Goal: Use online tool/utility: Utilize a website feature to perform a specific function

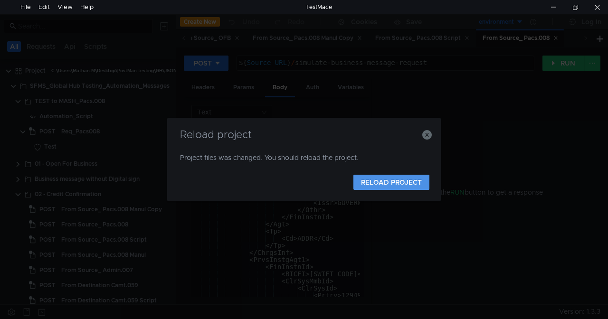
scroll to position [1085, 0]
click at [377, 187] on button "RELOAD PROJECT" at bounding box center [391, 182] width 76 height 15
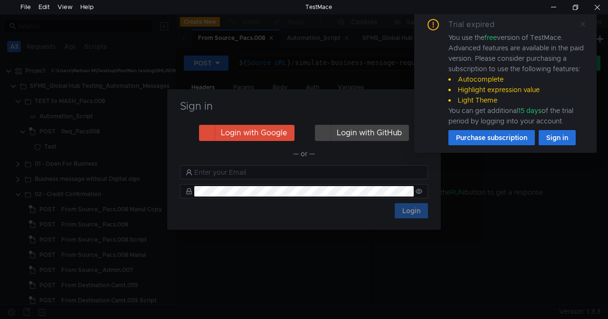
click at [584, 19] on link at bounding box center [582, 24] width 7 height 10
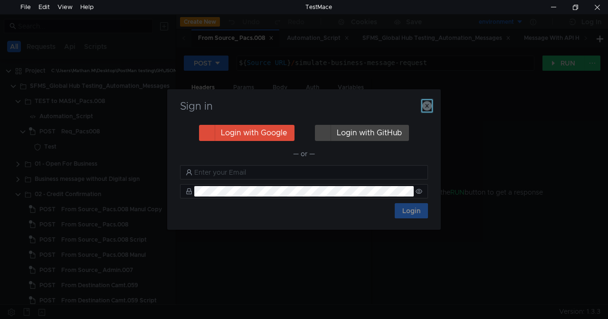
click at [430, 106] on icon "button" at bounding box center [426, 105] width 9 height 9
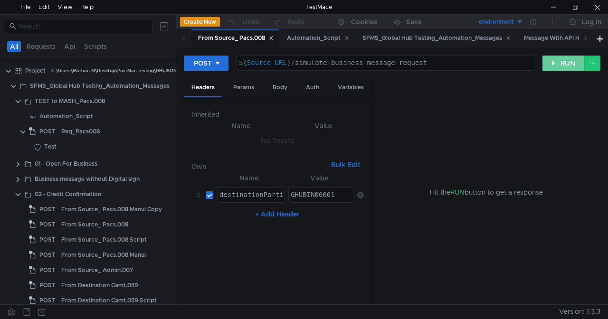
click at [558, 61] on button "RUN" at bounding box center [563, 63] width 42 height 15
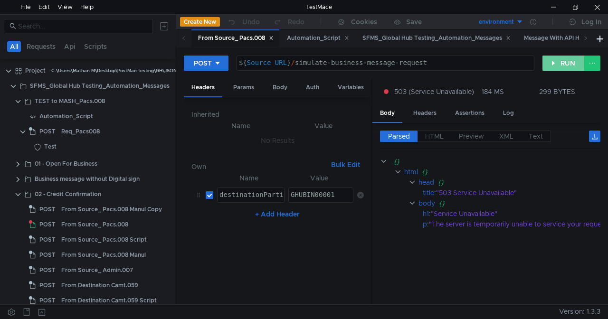
click at [553, 66] on button "RUN" at bounding box center [563, 63] width 42 height 15
click at [547, 66] on button "RUN" at bounding box center [563, 63] width 42 height 15
click at [435, 131] on label "HTML" at bounding box center [434, 136] width 34 height 11
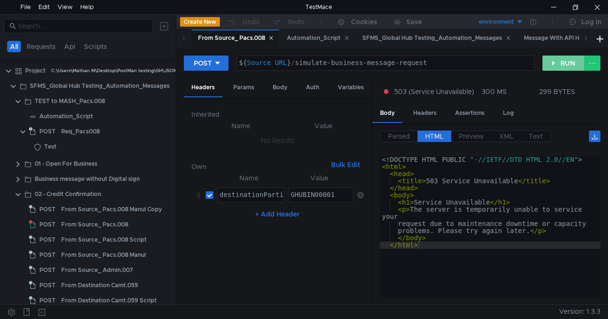
click at [562, 66] on button "RUN" at bounding box center [563, 63] width 42 height 15
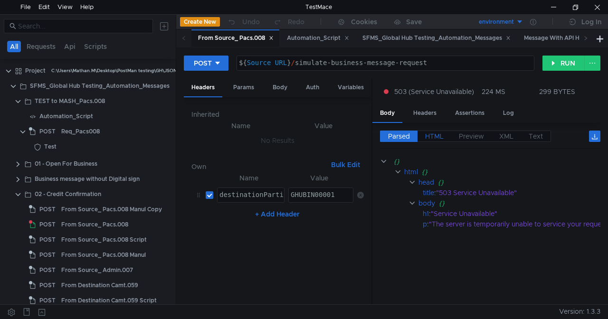
click at [435, 140] on span "HTML" at bounding box center [434, 136] width 19 height 9
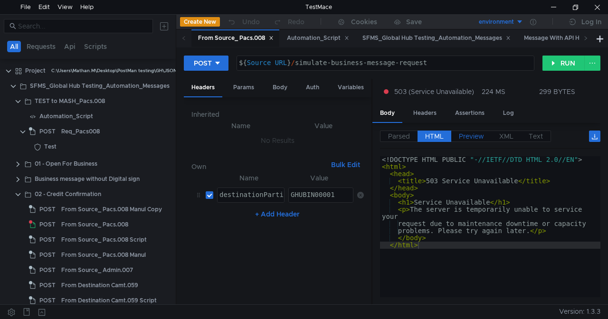
click at [466, 134] on span "Preview" at bounding box center [471, 136] width 25 height 9
click at [442, 132] on span "HTML" at bounding box center [434, 136] width 19 height 9
click at [549, 67] on button "RUN" at bounding box center [563, 63] width 42 height 15
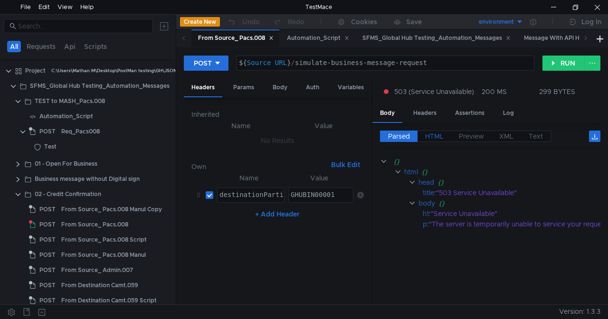
click at [438, 139] on span "HTML" at bounding box center [434, 136] width 19 height 9
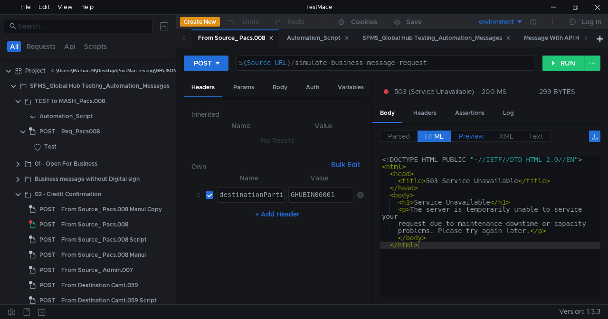
click at [454, 140] on label "Preview" at bounding box center [471, 136] width 40 height 11
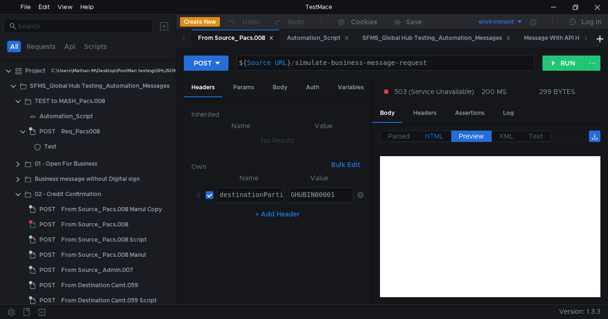
click at [436, 135] on span "HTML" at bounding box center [434, 136] width 19 height 9
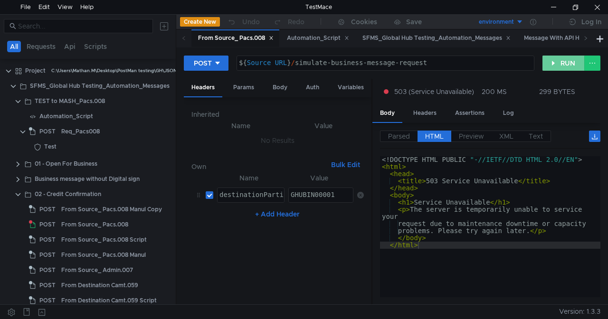
click at [553, 59] on button "RUN" at bounding box center [563, 63] width 42 height 15
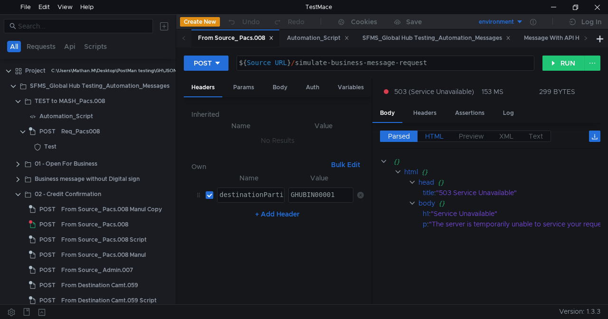
click at [436, 136] on span "HTML" at bounding box center [434, 136] width 19 height 9
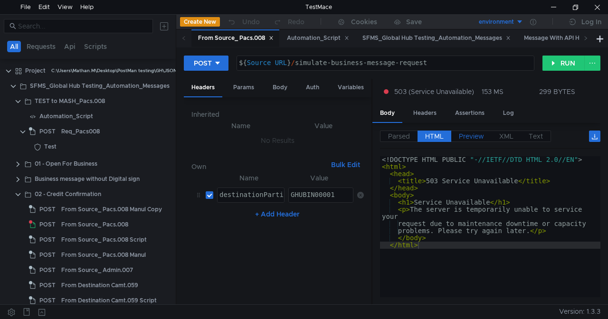
click at [469, 134] on span "Preview" at bounding box center [471, 136] width 25 height 9
